Goal: Information Seeking & Learning: Find specific fact

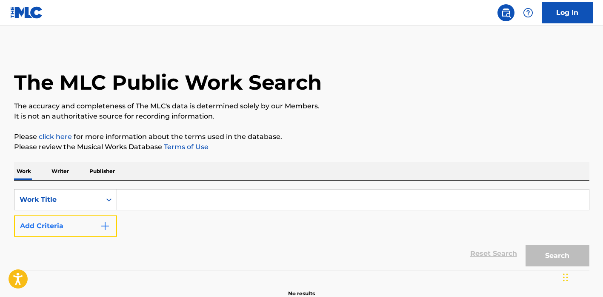
click at [108, 217] on button "Add Criteria" at bounding box center [65, 226] width 103 height 21
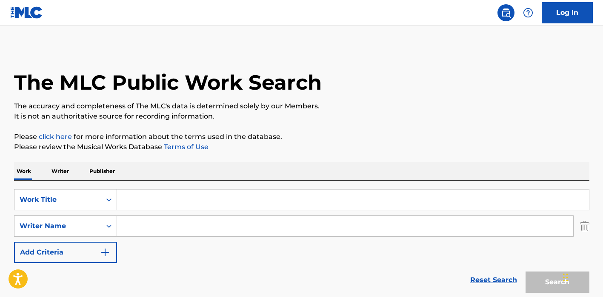
click at [131, 201] on input "Search Form" at bounding box center [353, 200] width 472 height 20
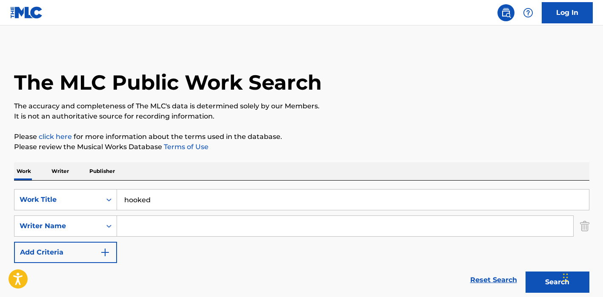
type input "hooked"
click at [139, 224] on input "Search Form" at bounding box center [345, 226] width 456 height 20
paste input "[PERSON_NAME]"
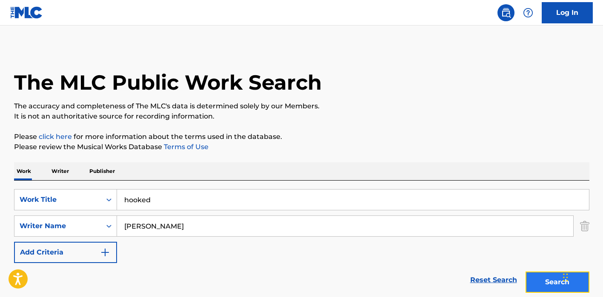
click at [555, 287] on button "Search" at bounding box center [557, 282] width 64 height 21
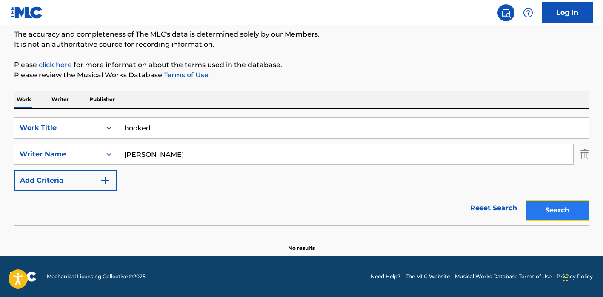
click at [533, 207] on button "Search" at bounding box center [557, 210] width 64 height 21
click at [528, 206] on button "Search" at bounding box center [557, 210] width 64 height 21
click at [372, 158] on input "[PERSON_NAME]" at bounding box center [345, 154] width 456 height 20
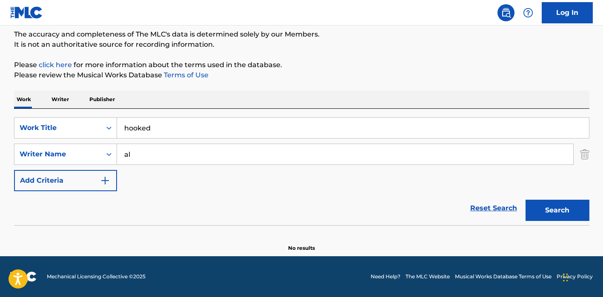
type input "a"
type input "kapranos"
click at [525, 200] on button "Search" at bounding box center [557, 210] width 64 height 21
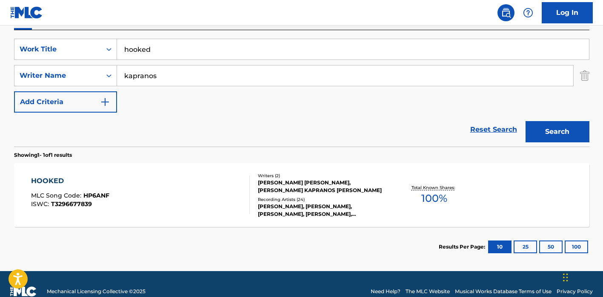
scroll to position [152, 0]
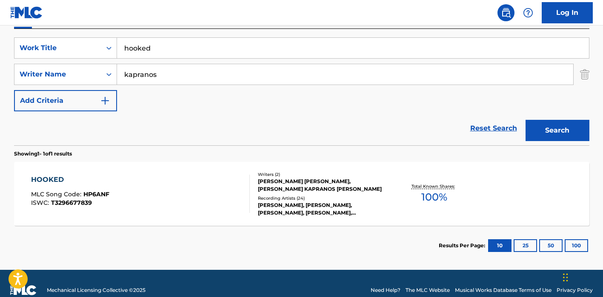
click at [325, 202] on div "[PERSON_NAME], [PERSON_NAME], [PERSON_NAME], [PERSON_NAME], [PERSON_NAME]" at bounding box center [322, 209] width 128 height 15
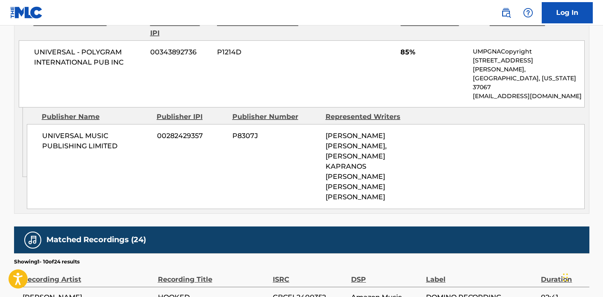
scroll to position [459, 0]
